Goal: Complete application form

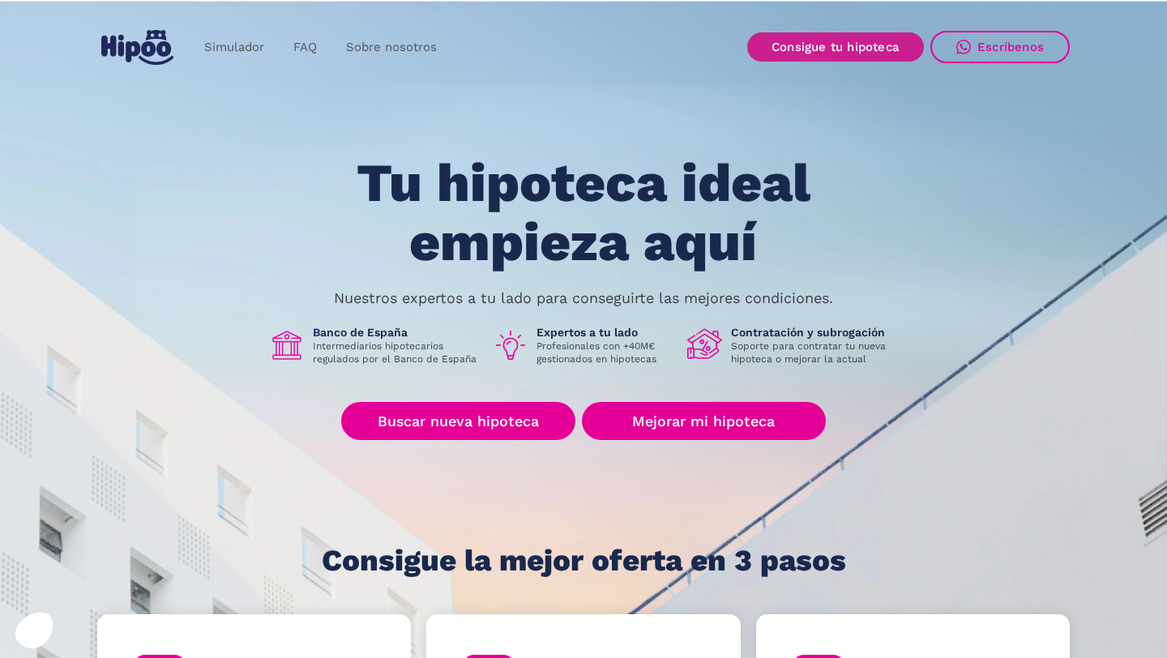
click at [799, 43] on link "Consigue tu hipoteca" at bounding box center [835, 46] width 177 height 29
